Goal: Navigation & Orientation: Find specific page/section

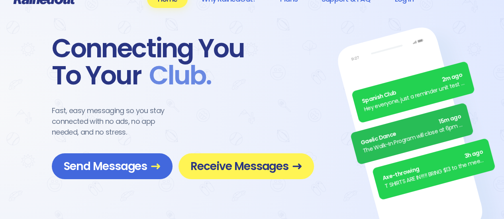
scroll to position [13, 0]
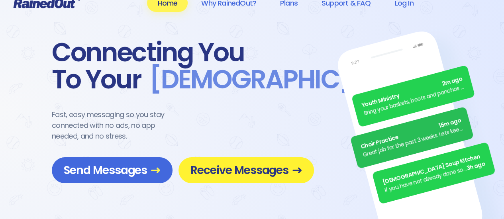
click at [277, 172] on span "Receive Messages" at bounding box center [245, 170] width 111 height 14
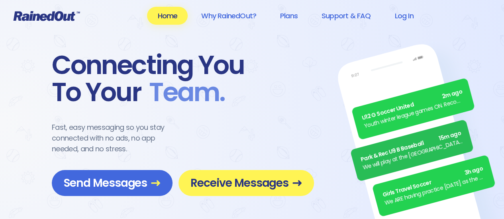
scroll to position [13, 0]
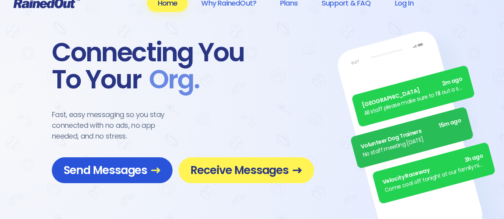
click at [140, 168] on span "Send Messages" at bounding box center [112, 170] width 97 height 14
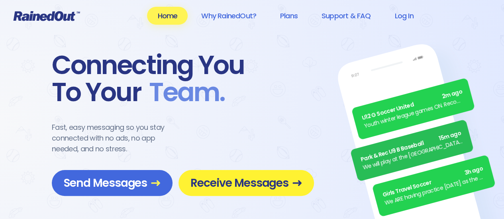
click at [274, 184] on span "Receive Messages" at bounding box center [245, 183] width 111 height 14
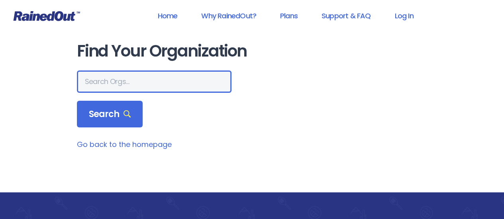
click at [103, 80] on input "text" at bounding box center [154, 81] width 154 height 22
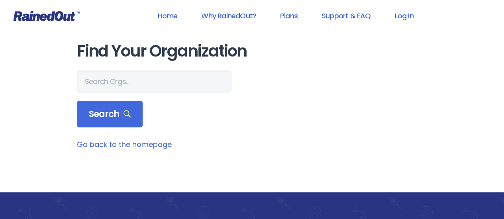
click at [130, 70] on main "Find Your Organization Search Go back to the homepage" at bounding box center [252, 96] width 350 height 108
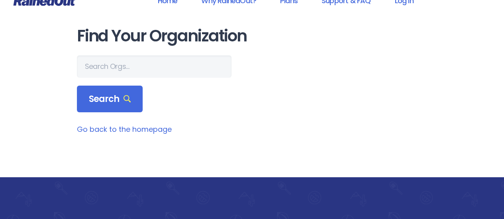
scroll to position [15, 0]
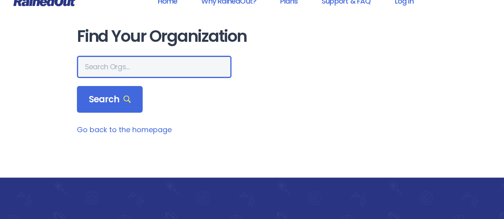
click at [90, 68] on input "text" at bounding box center [154, 67] width 154 height 22
